Goal: Navigation & Orientation: Go to known website

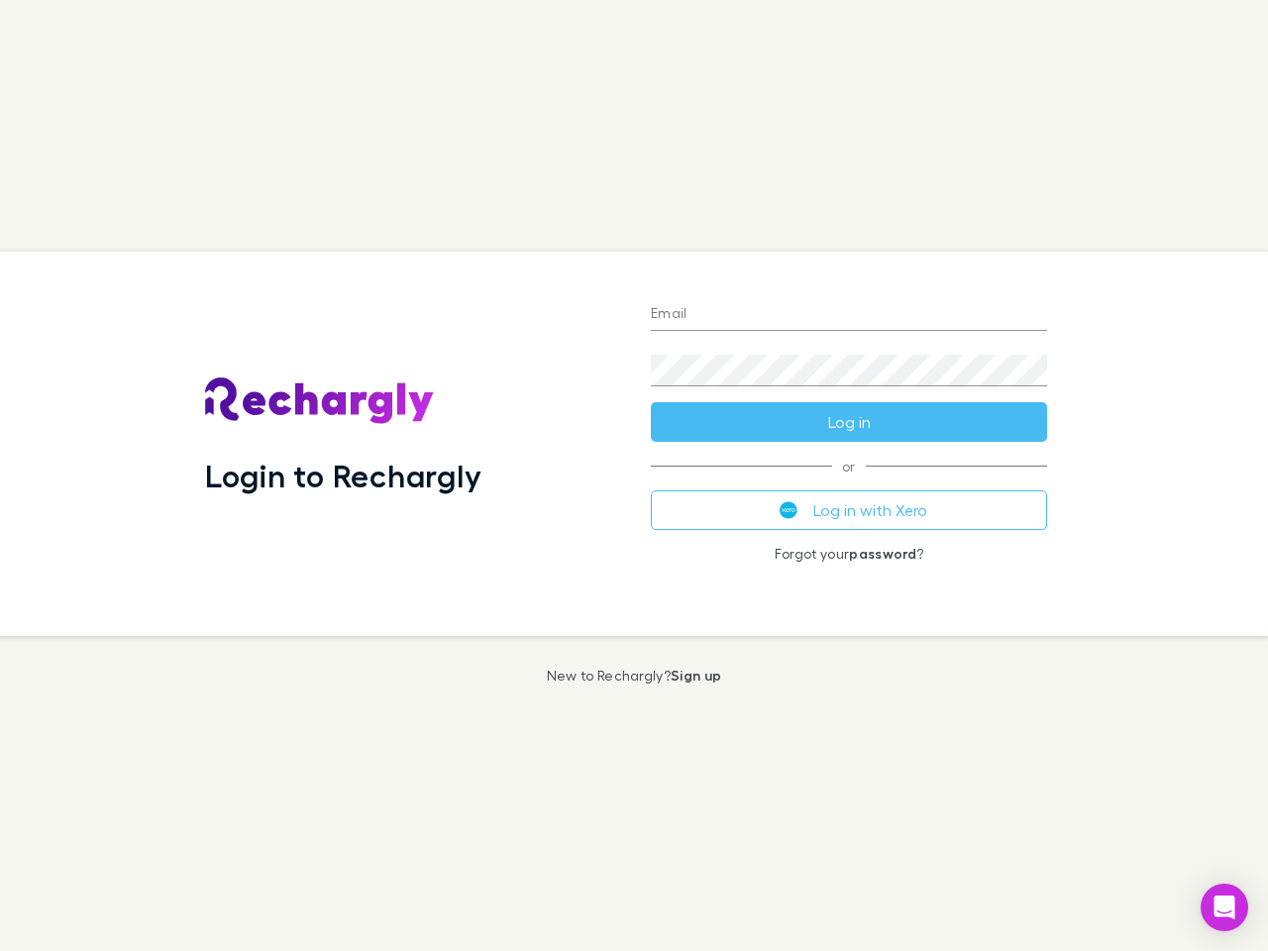
click at [634, 476] on div "Login to Rechargly" at bounding box center [412, 444] width 446 height 384
click at [849, 315] on input "Email" at bounding box center [849, 315] width 396 height 32
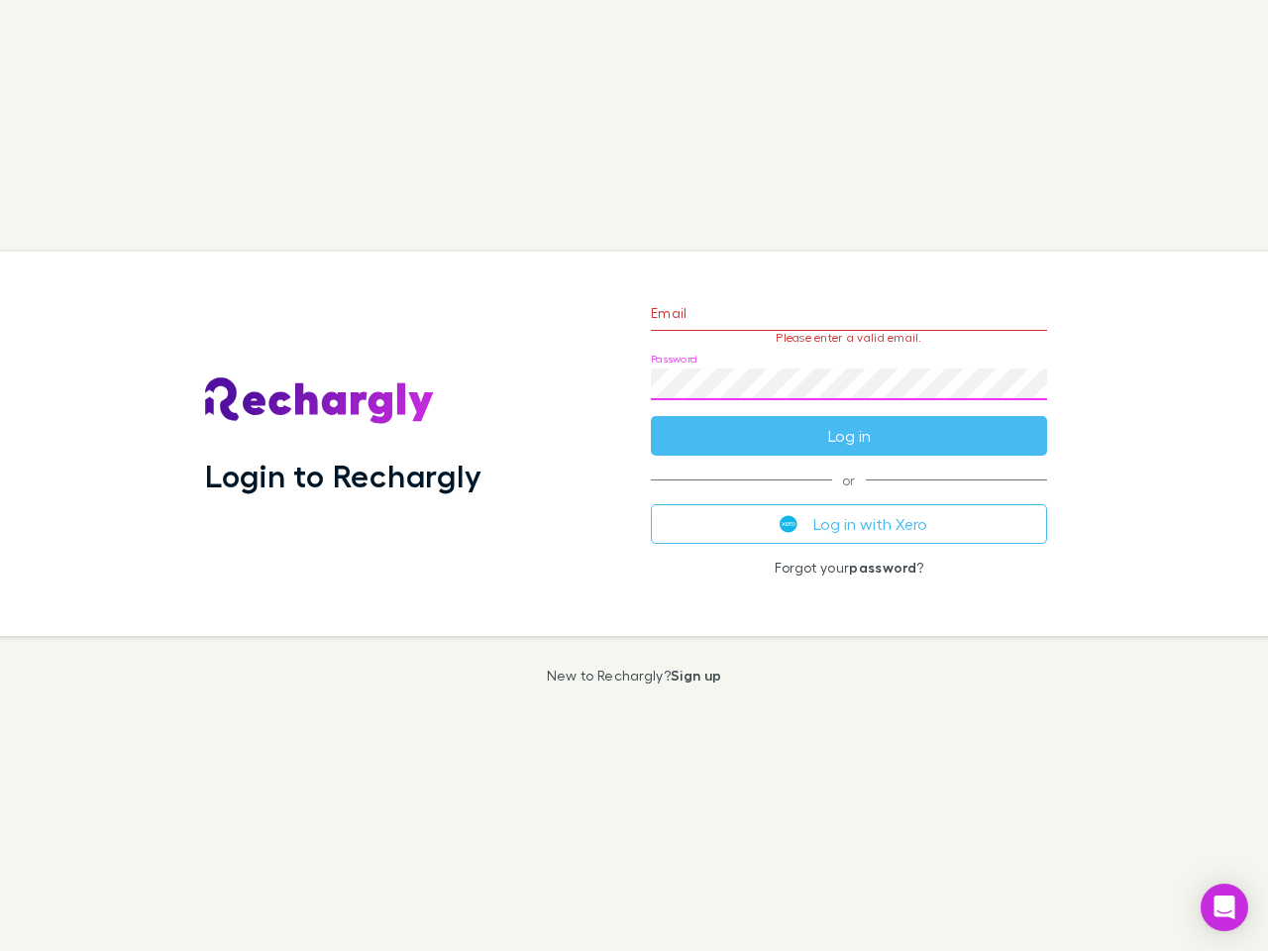
click at [849, 422] on form "Email Please enter a valid email. Password Log in" at bounding box center [849, 369] width 396 height 172
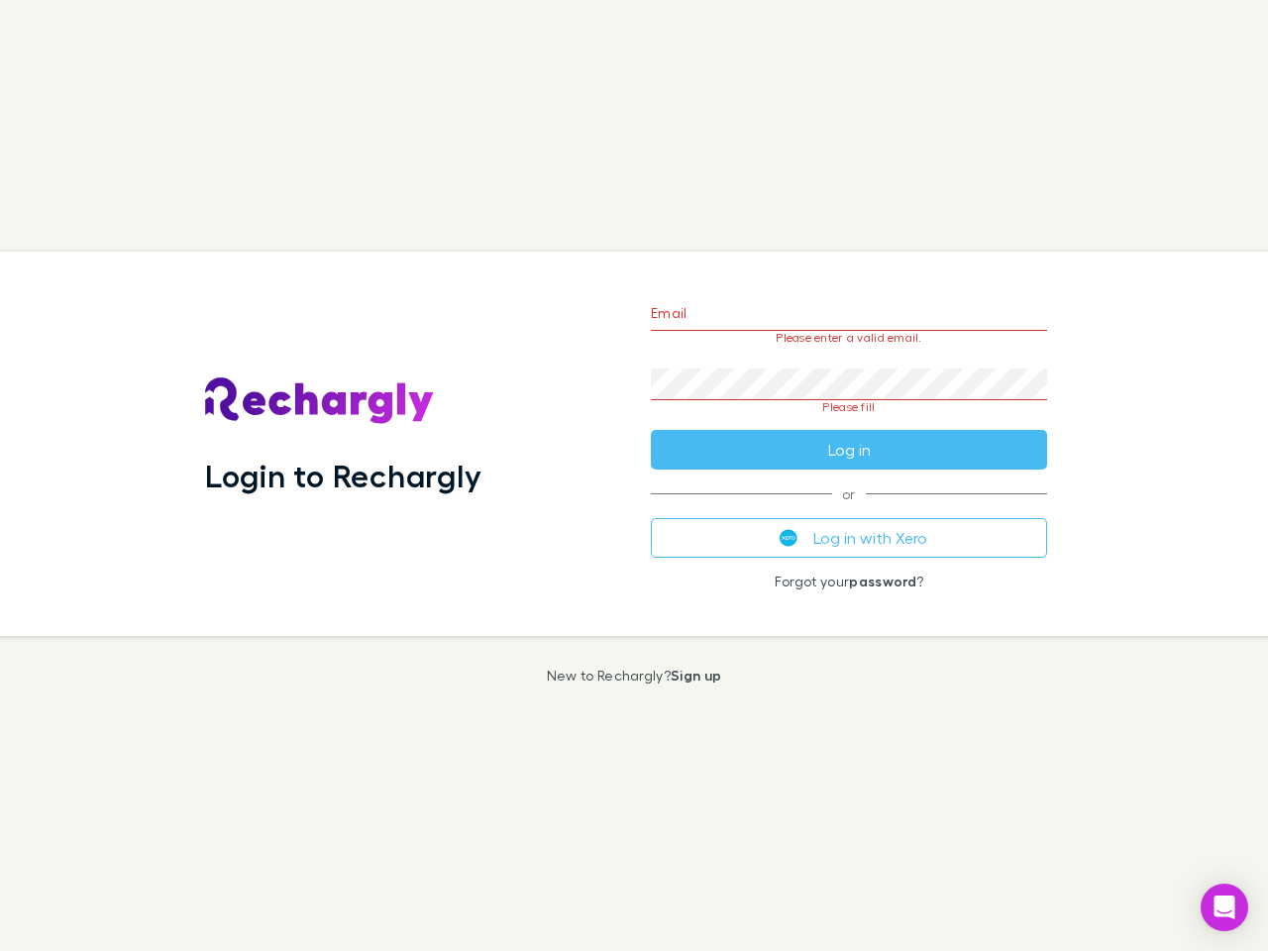
click at [849, 510] on div "Email Please enter a valid email. Password Please fill Log in or Log in with Xe…" at bounding box center [849, 444] width 428 height 384
click at [1225, 908] on icon "Open Intercom Messenger" at bounding box center [1225, 908] width 21 height 24
